Goal: Information Seeking & Learning: Learn about a topic

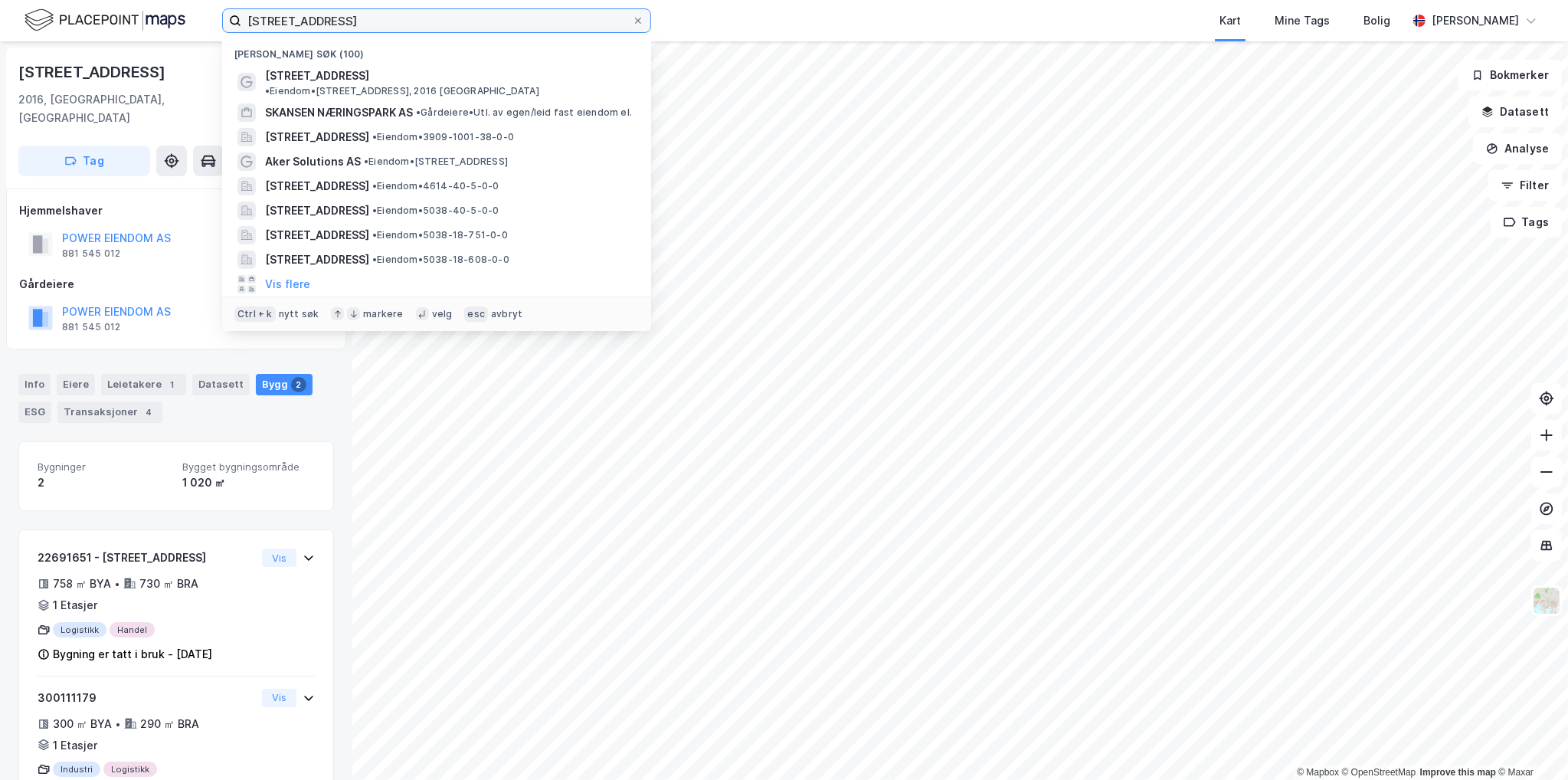
drag, startPoint x: 369, startPoint y: 20, endPoint x: 89, endPoint y: 36, distance: 280.5
click at [98, 33] on div "[STREET_ADDRESS] Nylige søk (100) [STREET_ADDRESS] • Eiendom • [STREET_ADDRESS]…" at bounding box center [784, 21] width 1568 height 41
type input "stord verft"
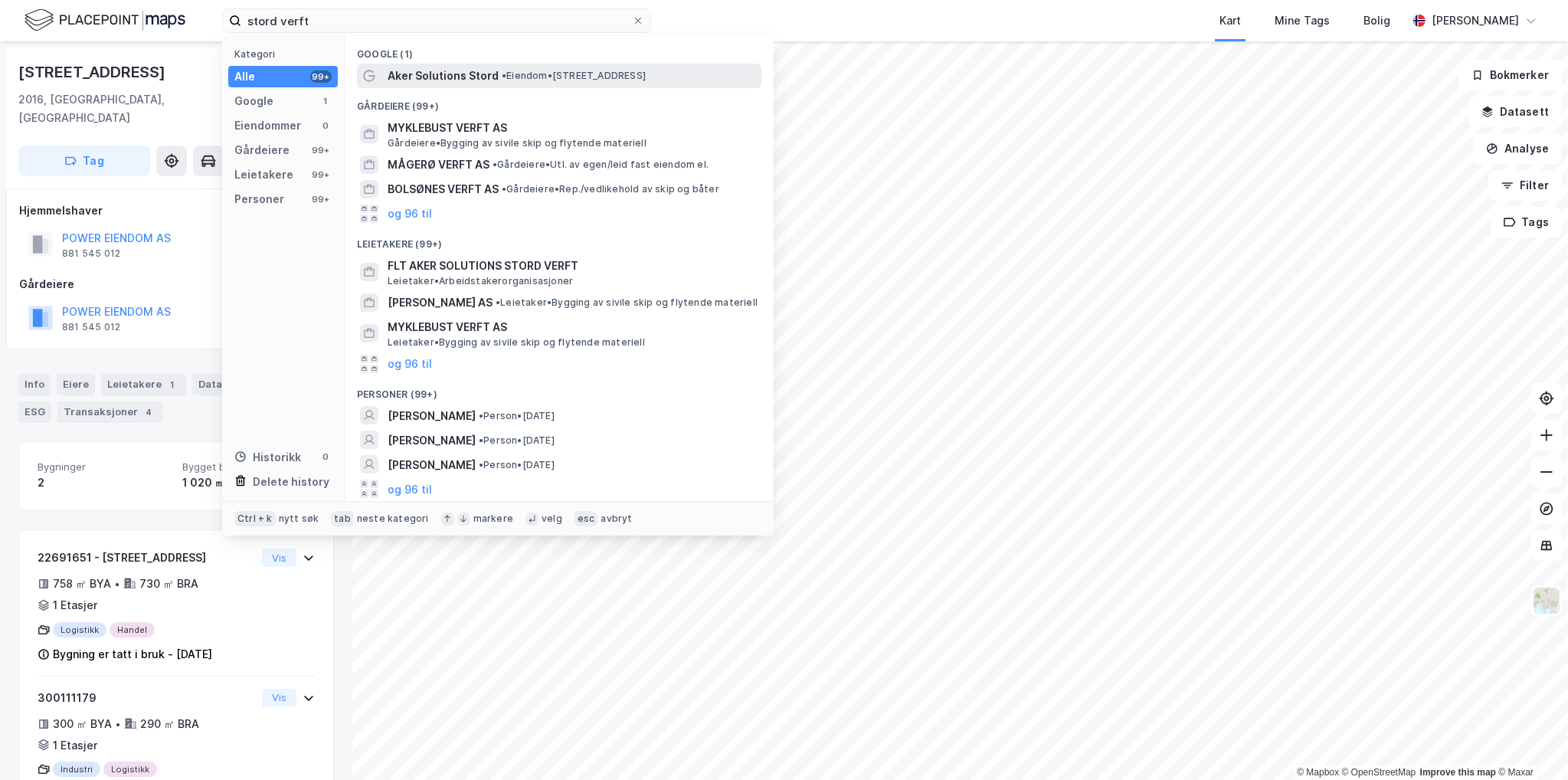
click at [573, 70] on span "• Eiendom • [STREET_ADDRESS]" at bounding box center [574, 75] width 144 height 12
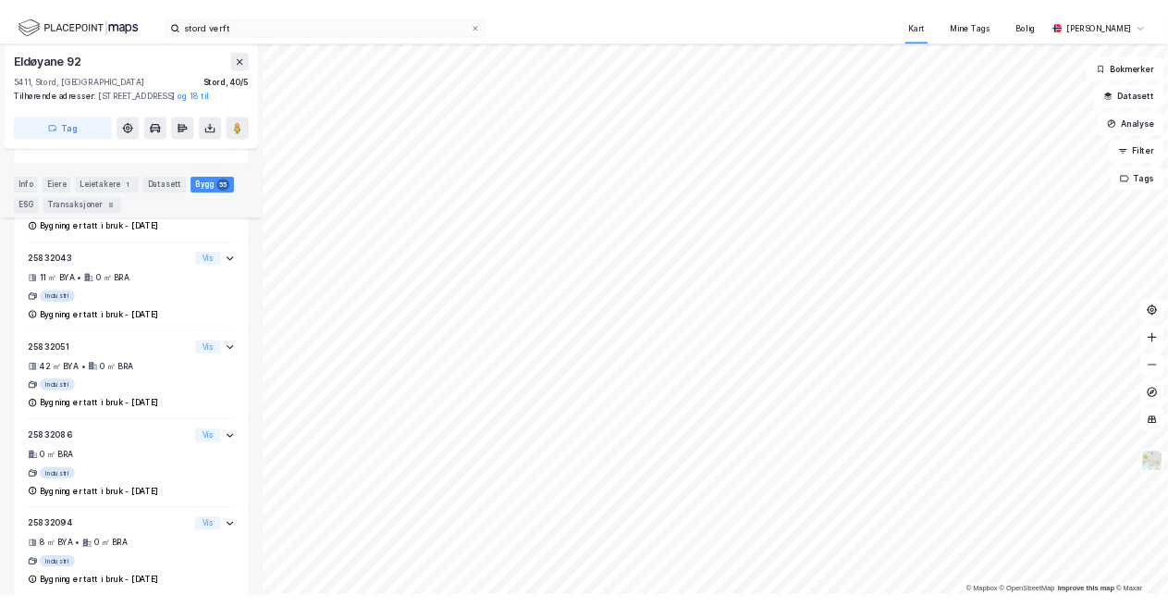
scroll to position [5866, 0]
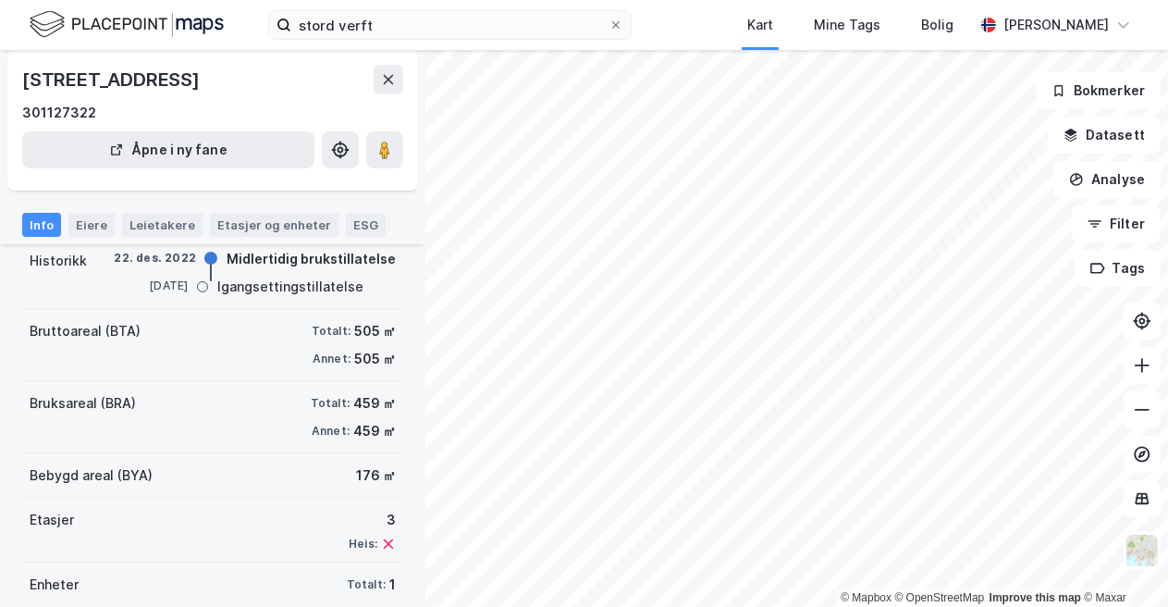
scroll to position [185, 0]
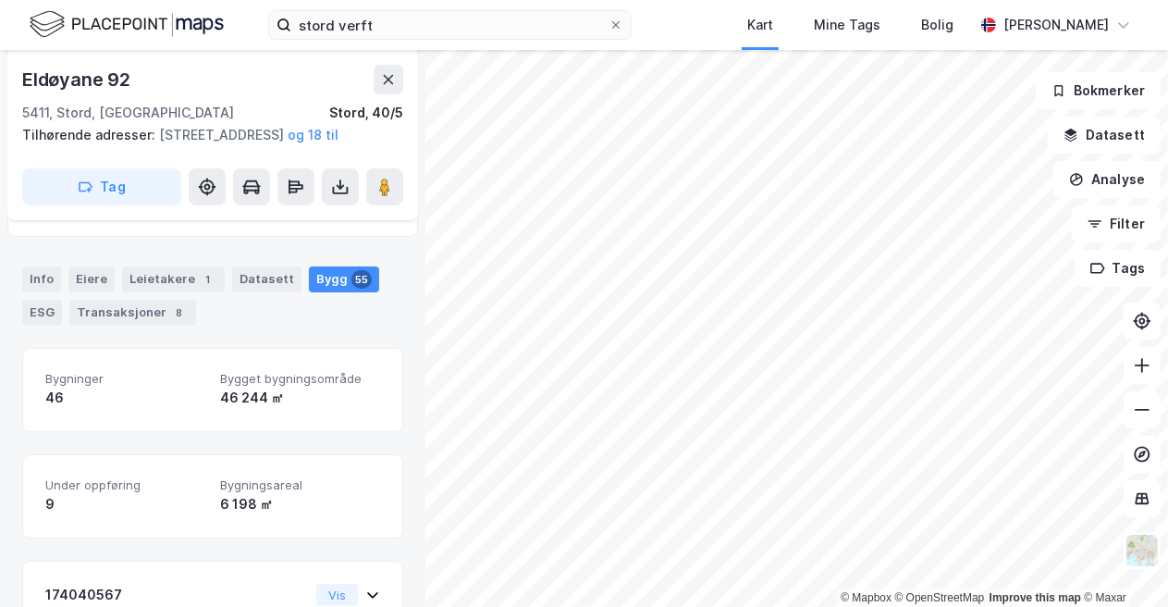
scroll to position [1236, 0]
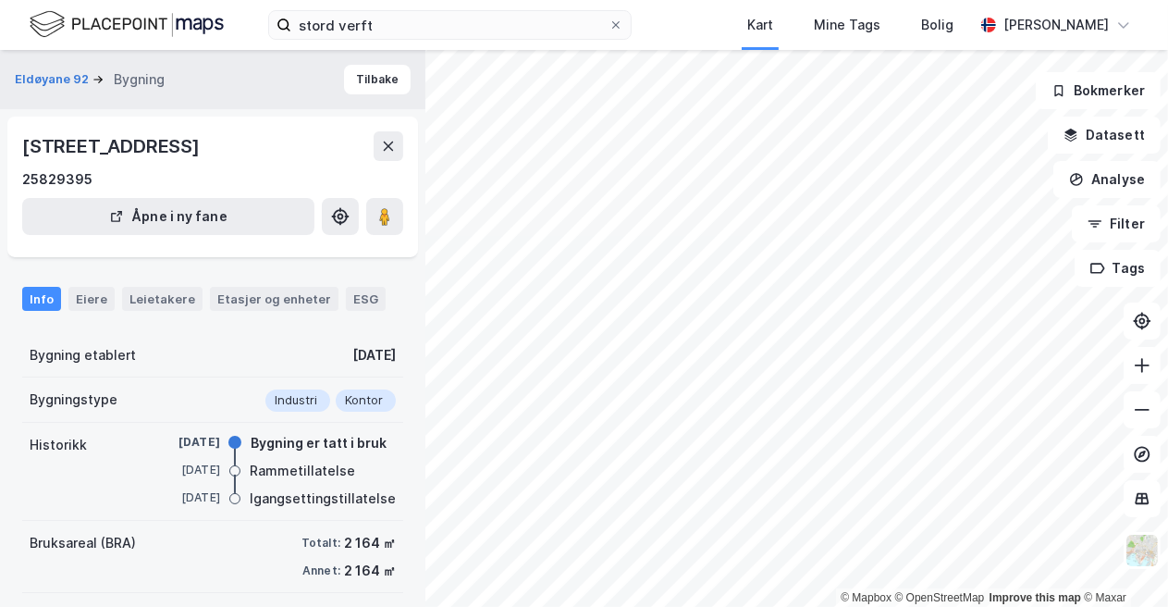
scroll to position [189, 0]
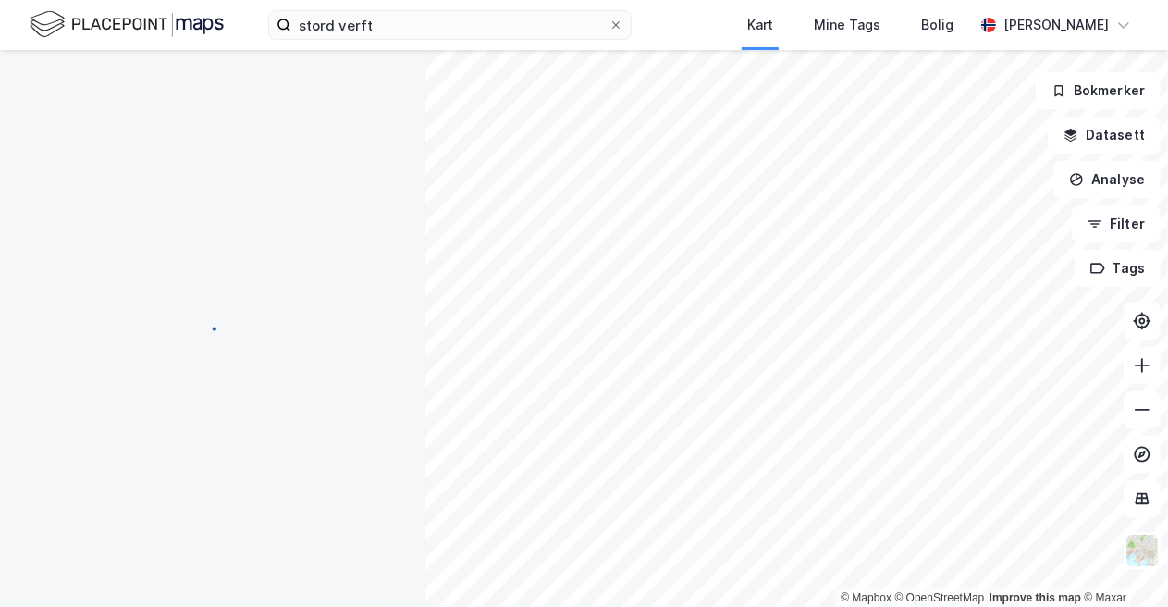
scroll to position [189, 0]
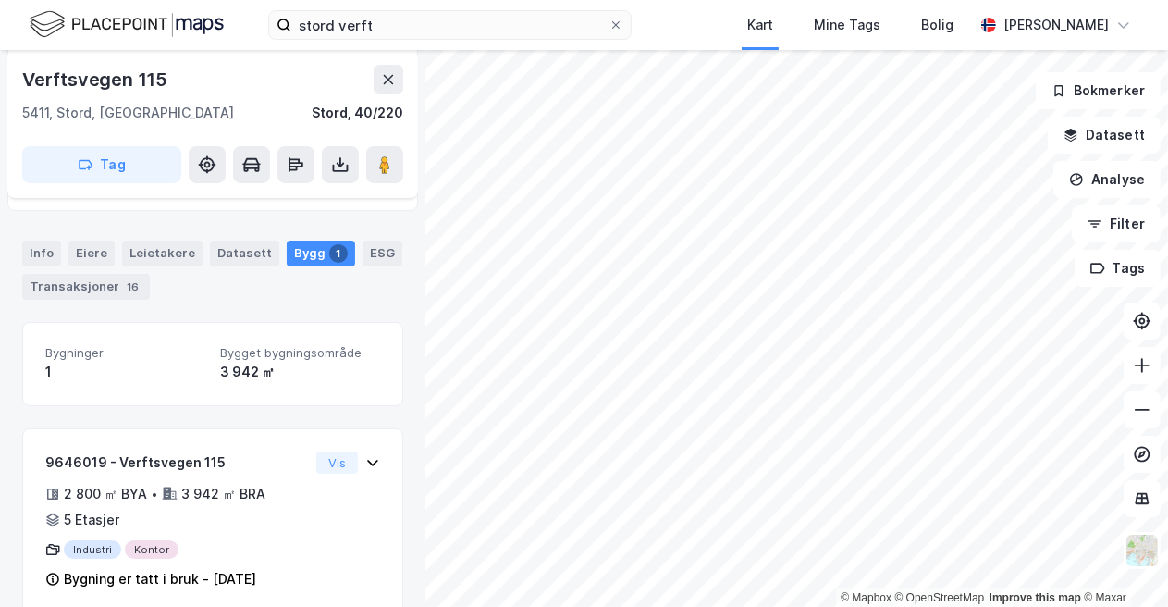
scroll to position [215, 0]
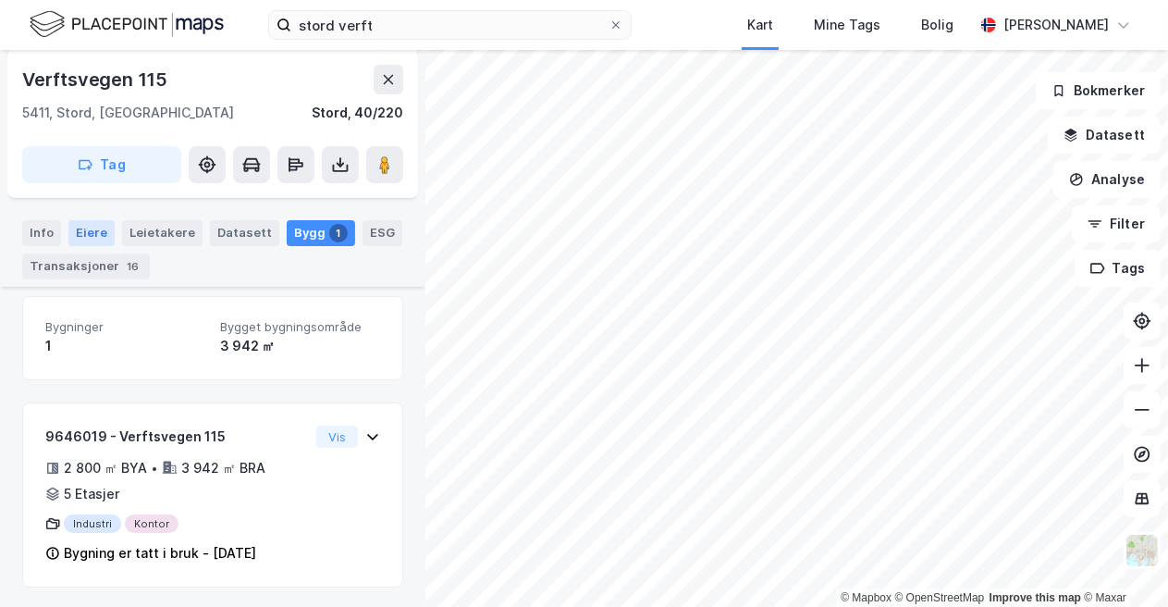
click at [80, 228] on div "Eiere" at bounding box center [91, 233] width 46 height 26
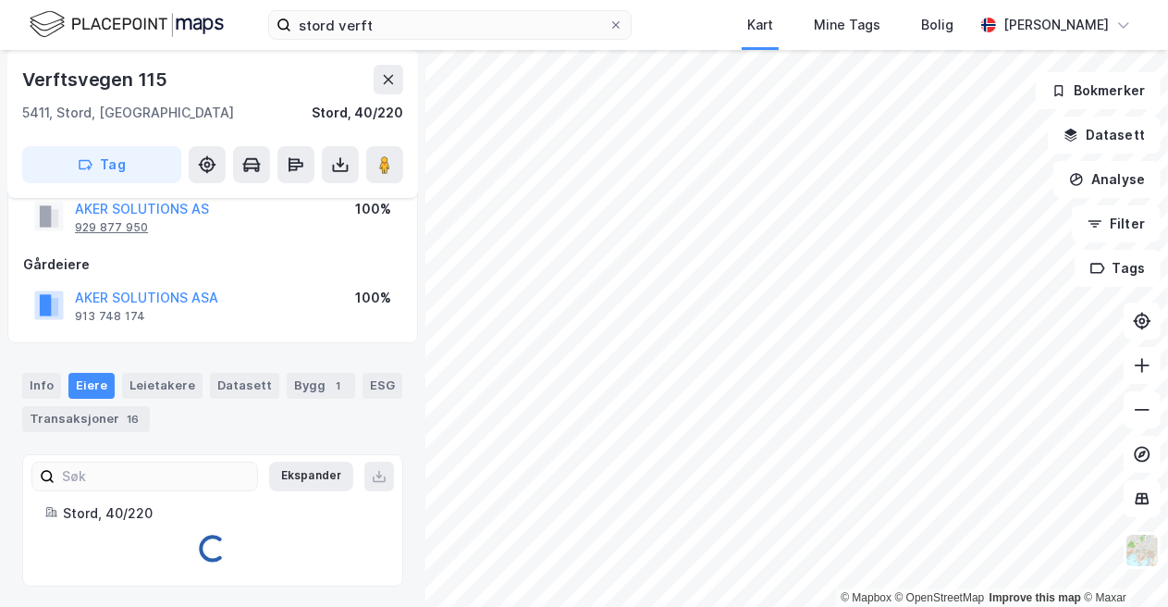
scroll to position [112, 0]
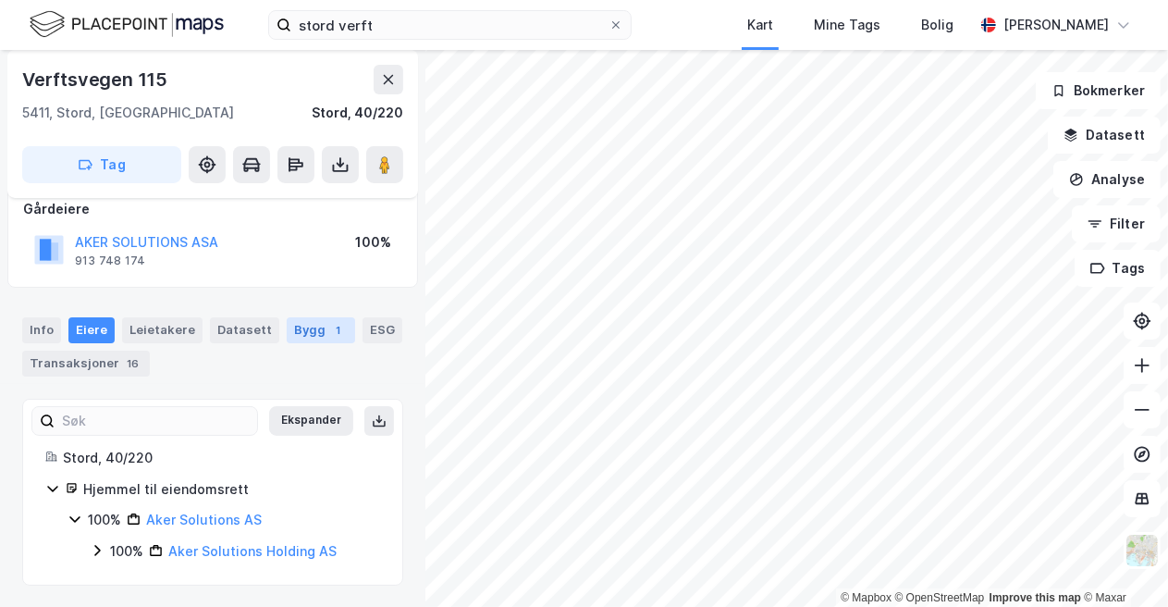
click at [303, 327] on div "Bygg 1" at bounding box center [321, 330] width 68 height 26
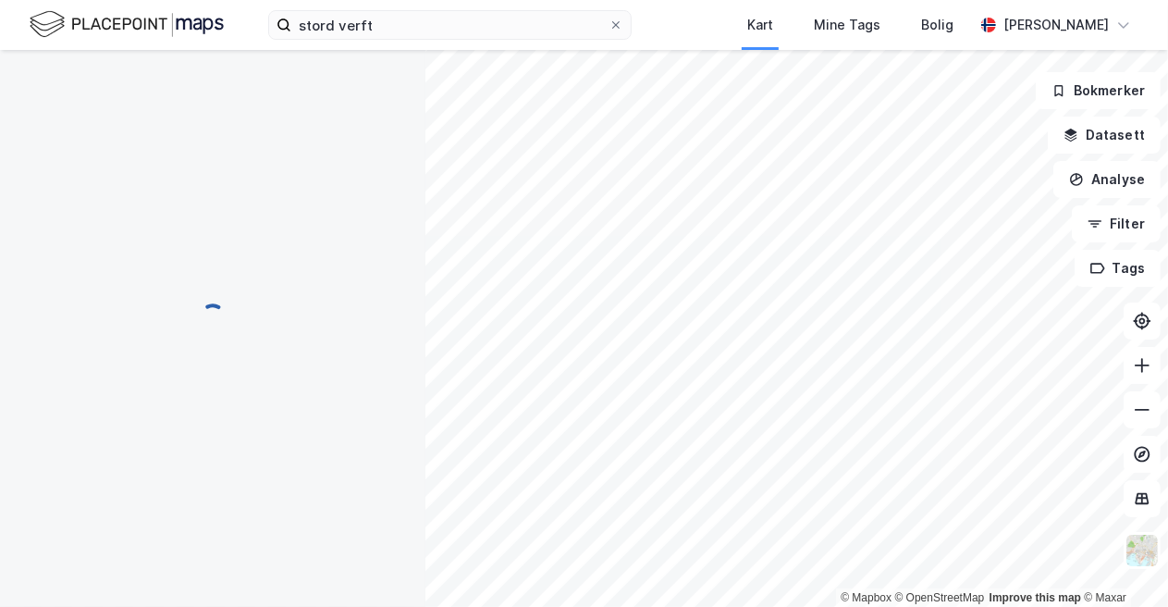
scroll to position [161, 0]
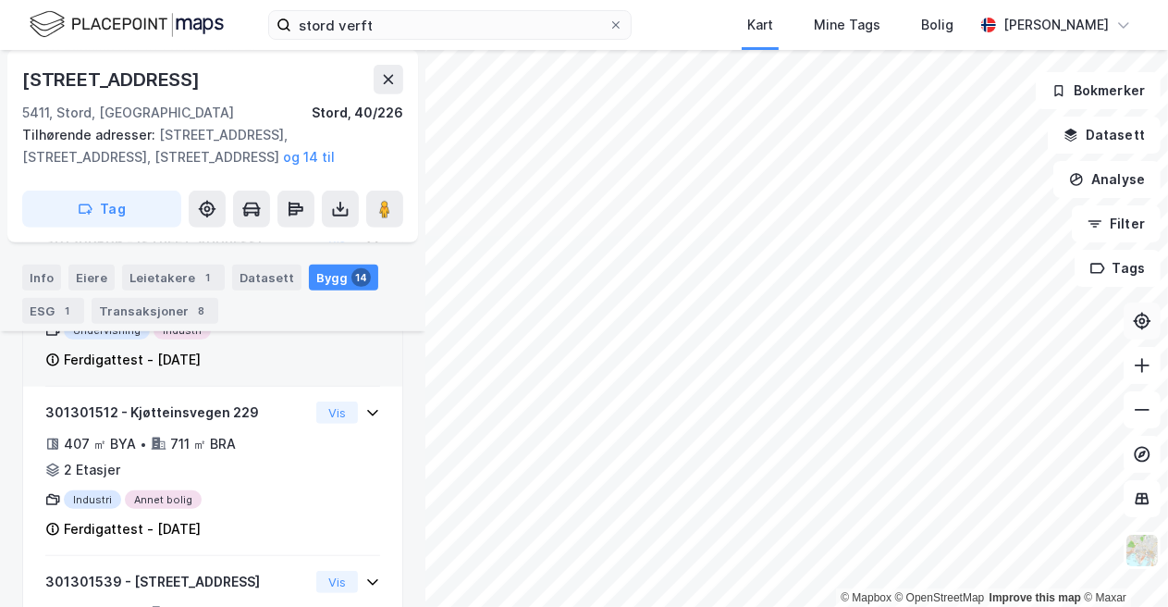
scroll to position [735, 0]
